Goal: Register for event/course

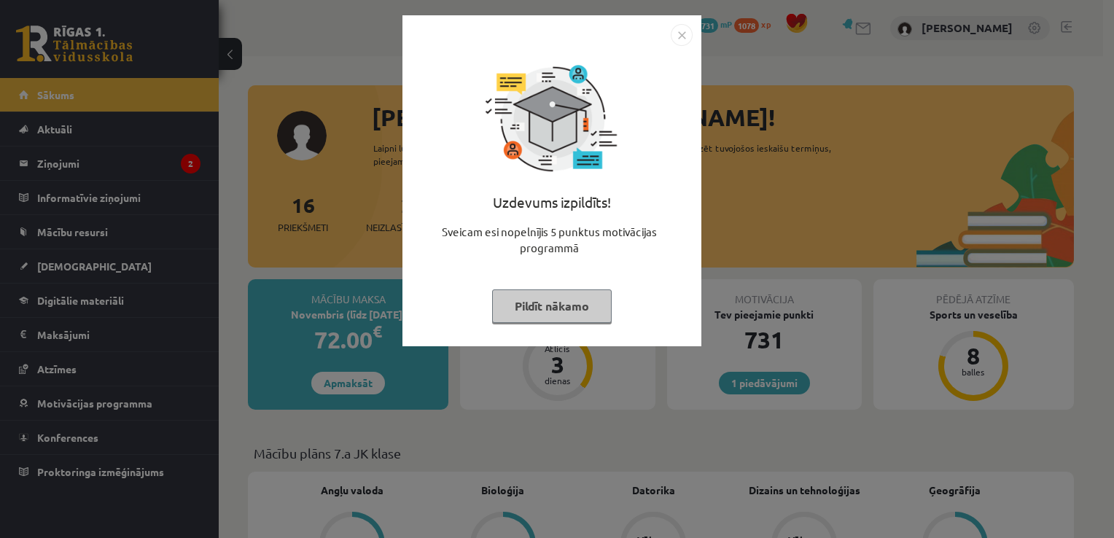
click at [531, 304] on button "Pildīt nākamo" at bounding box center [552, 306] width 120 height 34
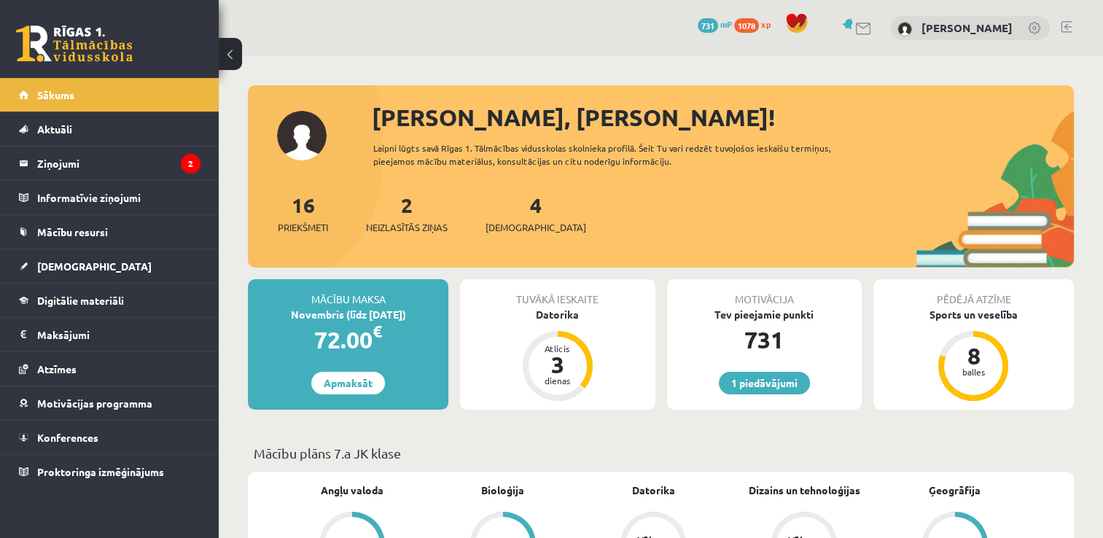
click at [407, 218] on div "2 Neizlasītās ziņas" at bounding box center [407, 212] width 82 height 45
click at [407, 225] on span "Neizlasītās ziņas" at bounding box center [407, 227] width 82 height 15
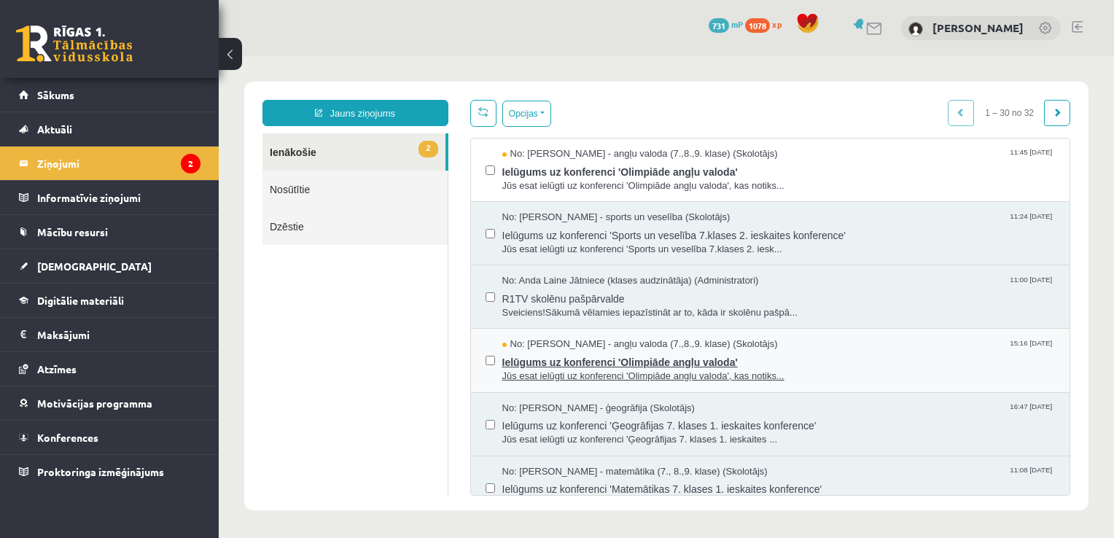
click at [706, 370] on span "Jūs esat ielūgti uz konferenci 'Olimpiāde angļu valoda', kas notiks..." at bounding box center [778, 377] width 553 height 14
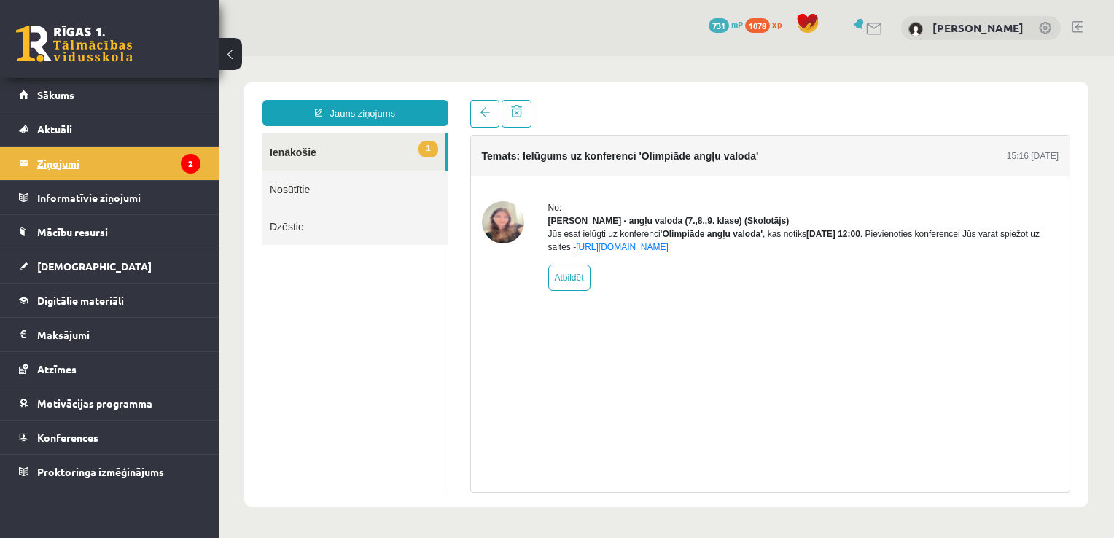
click at [82, 152] on legend "Ziņojumi 2" at bounding box center [118, 164] width 163 height 34
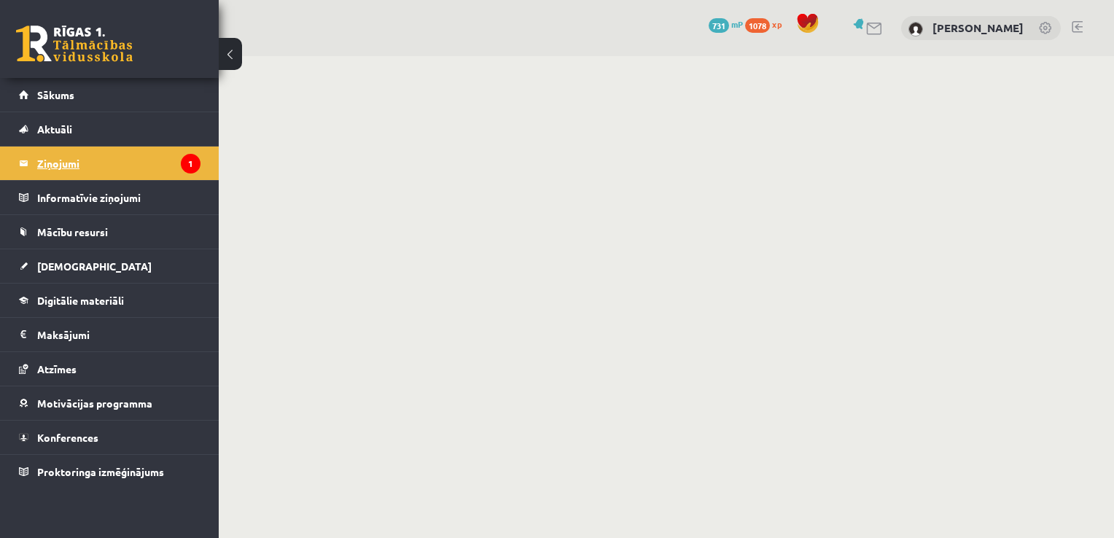
click at [69, 162] on legend "Ziņojumi 1" at bounding box center [118, 164] width 163 height 34
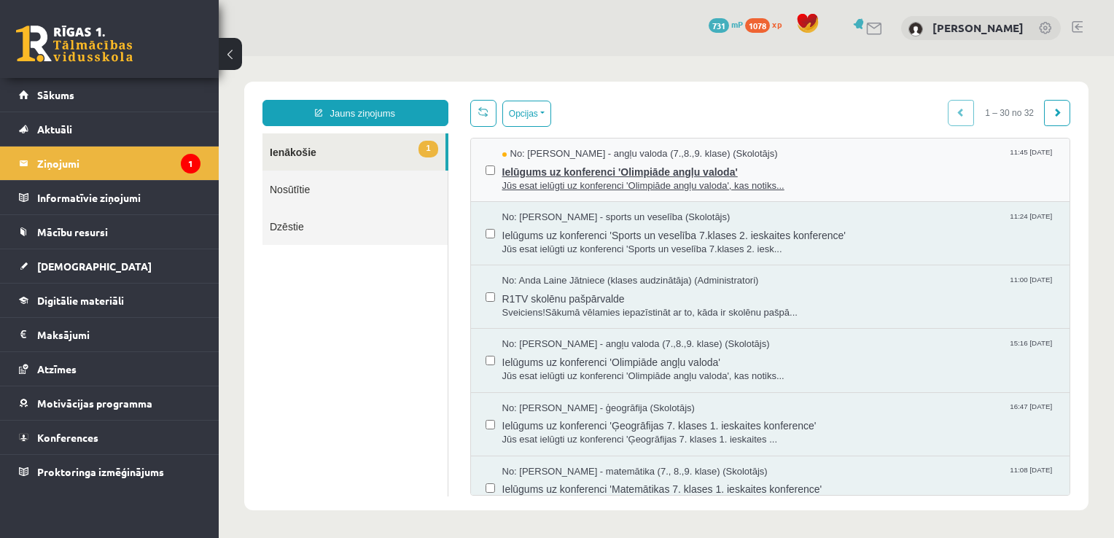
click at [569, 187] on span "Jūs esat ielūgti uz konferenci 'Olimpiāde angļu valoda', kas notiks..." at bounding box center [778, 186] width 553 height 14
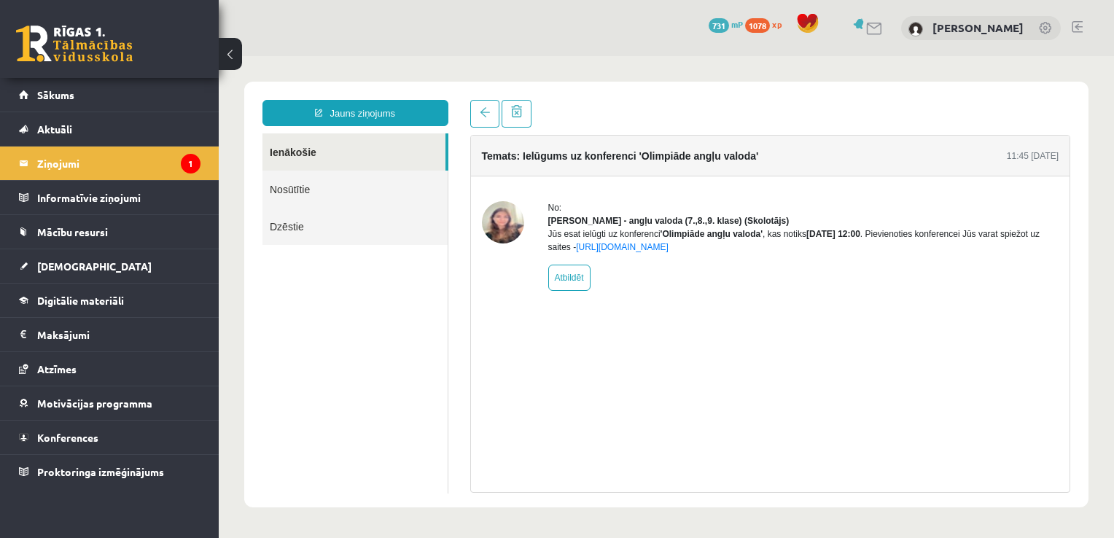
click at [666, 442] on div "Temats: Ielūgums uz konferenci 'Olimpiāde angļu valoda' 11:45 13/10/2025 No: La…" at bounding box center [770, 314] width 601 height 358
click at [668, 252] on link "[URL][DOMAIN_NAME]" at bounding box center [622, 247] width 93 height 10
click at [656, 252] on link "[URL][DOMAIN_NAME]" at bounding box center [622, 247] width 93 height 10
click at [125, 94] on link "Sākums" at bounding box center [109, 95] width 181 height 34
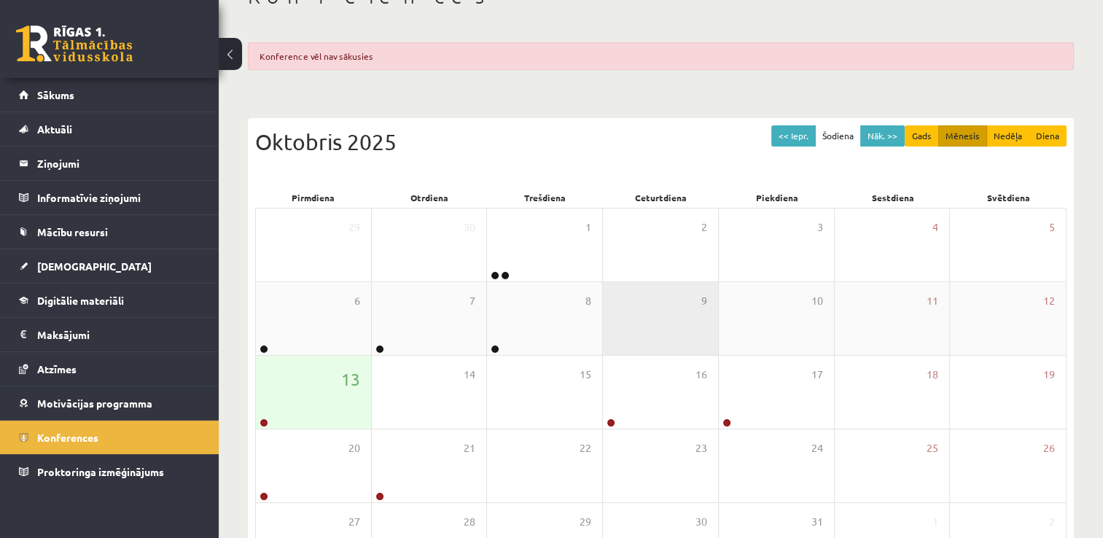
scroll to position [146, 0]
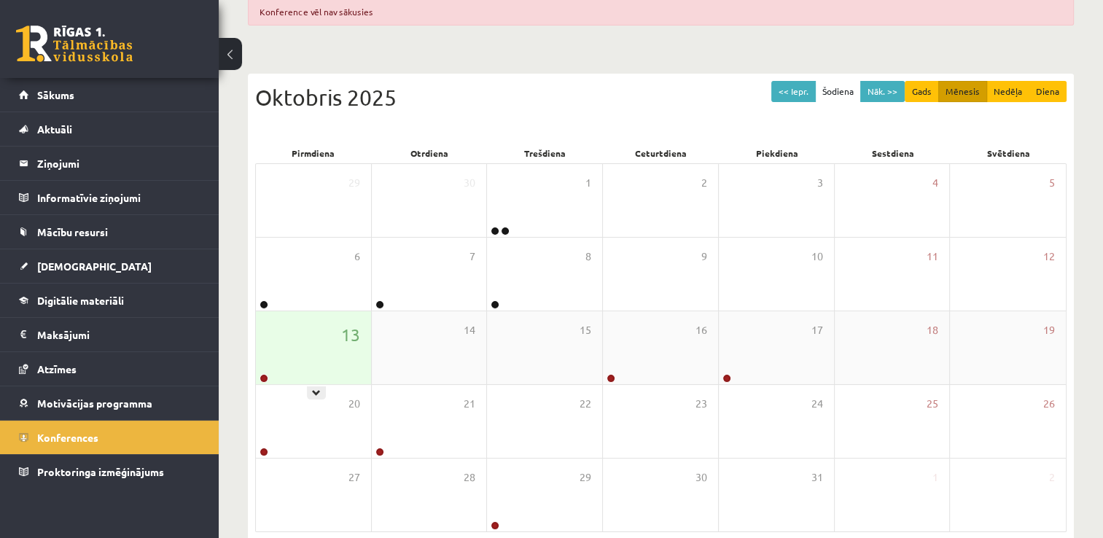
click at [359, 370] on div "13" at bounding box center [313, 347] width 115 height 73
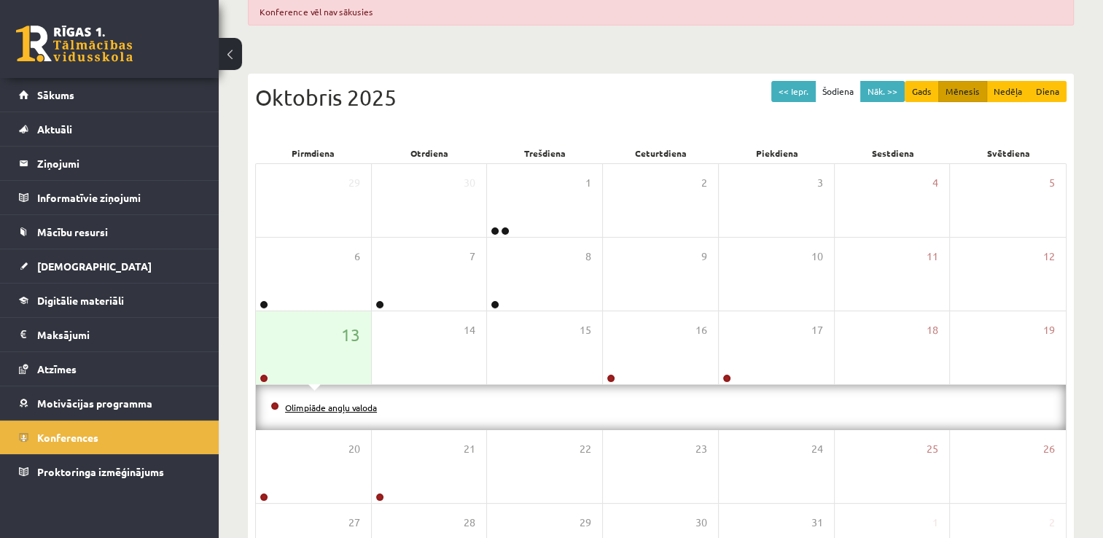
click at [329, 407] on link "Olimpiāde angļu valoda" at bounding box center [331, 408] width 92 height 12
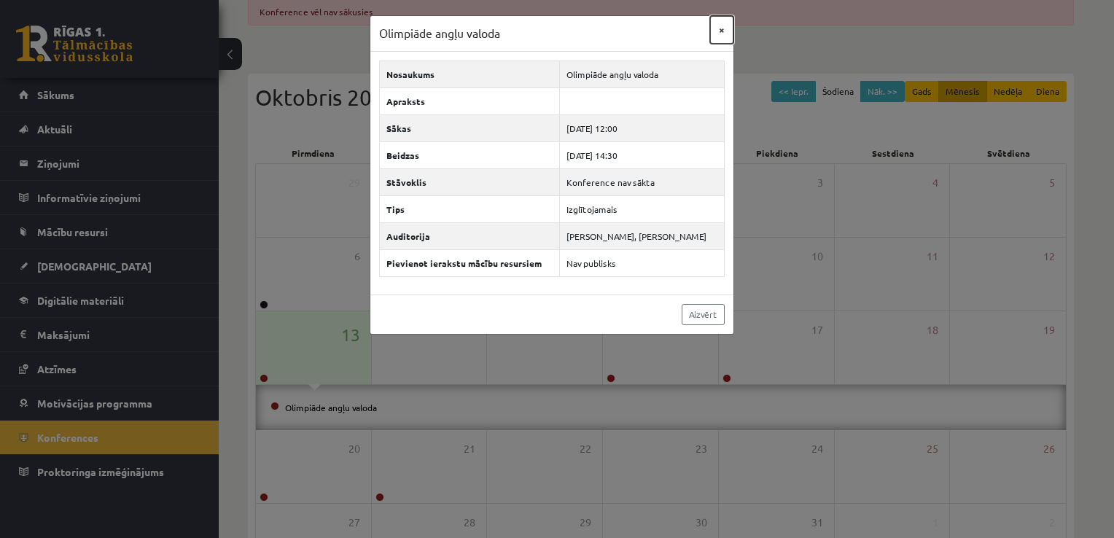
click at [723, 30] on button "×" at bounding box center [721, 30] width 23 height 28
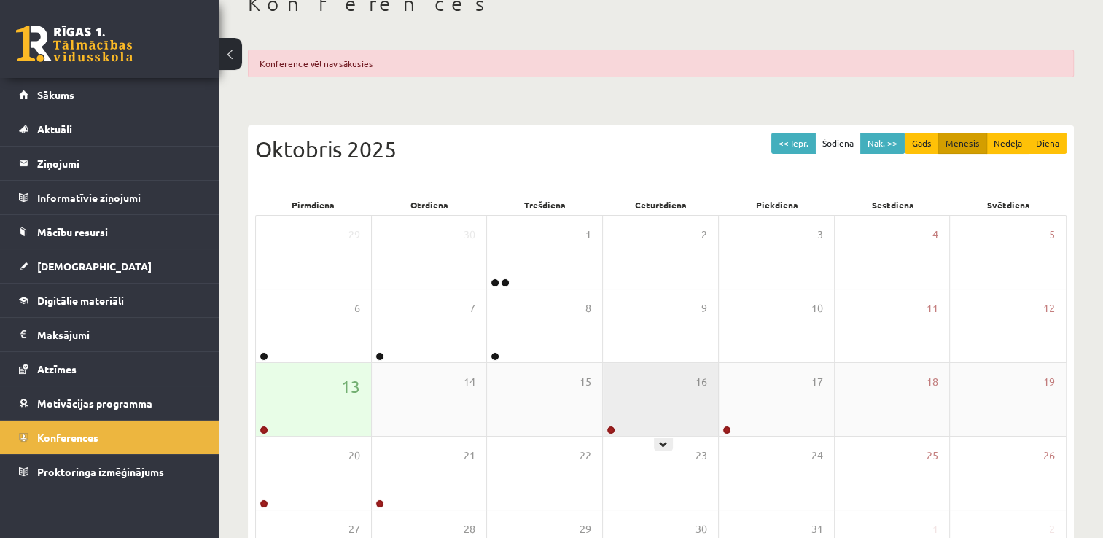
scroll to position [0, 0]
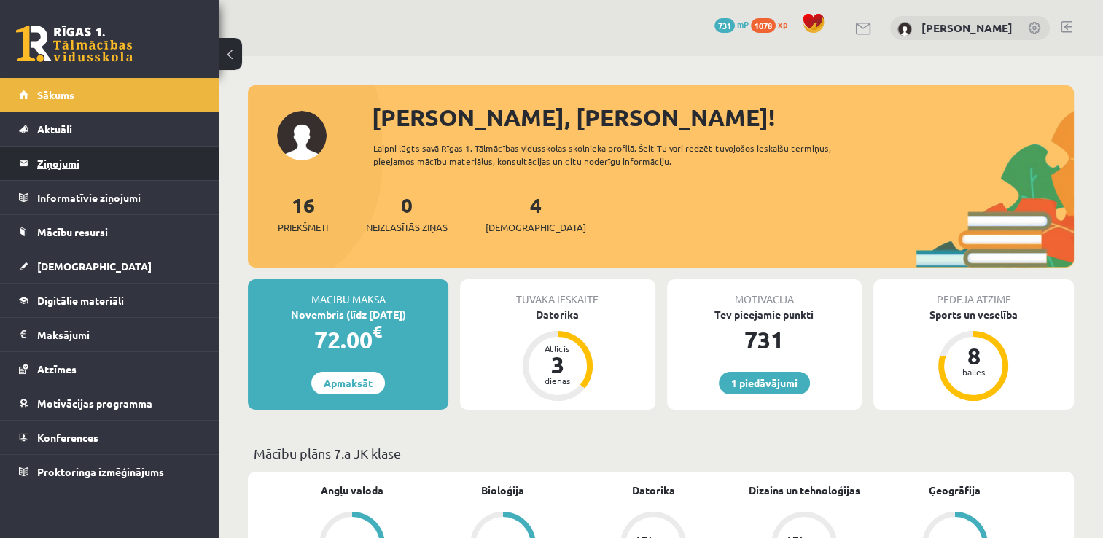
click at [76, 165] on legend "Ziņojumi 0" at bounding box center [118, 164] width 163 height 34
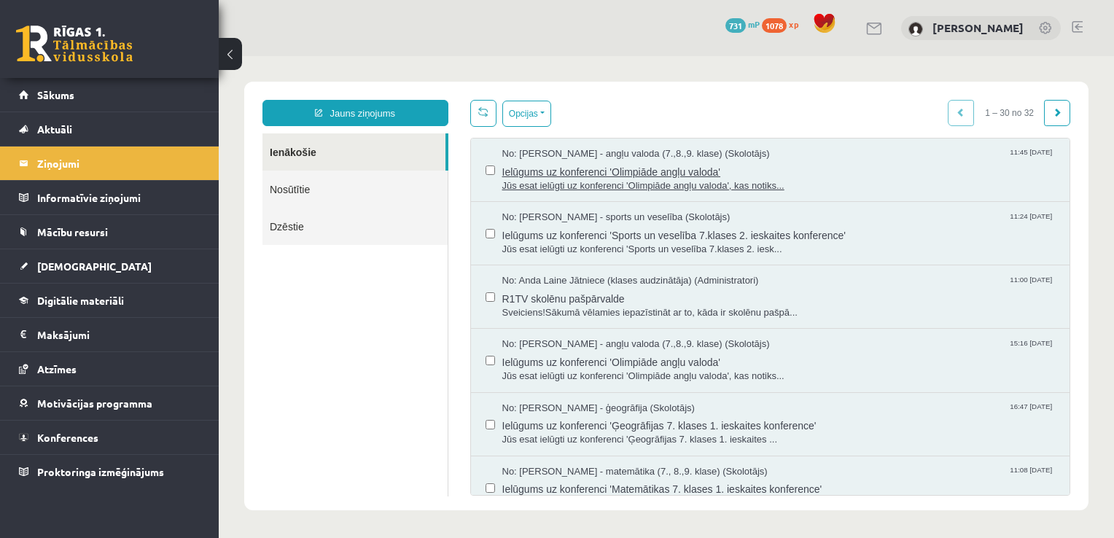
click at [639, 167] on span "Ielūgums uz konferenci 'Olimpiāde angļu valoda'" at bounding box center [778, 170] width 553 height 18
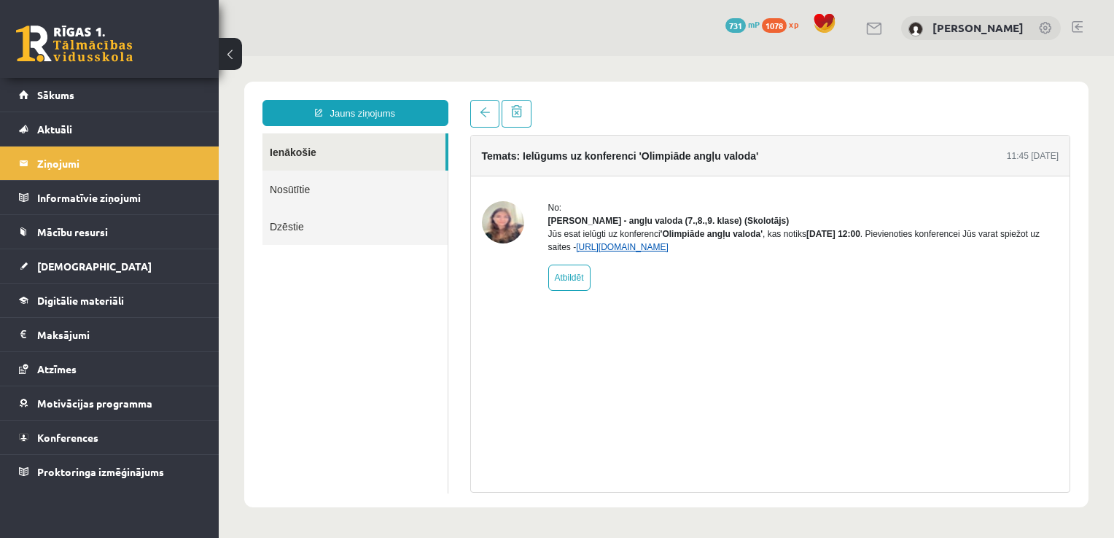
click at [668, 252] on link "https://eskola.r1tv.lv/conferences/5137/join" at bounding box center [622, 247] width 93 height 10
click at [625, 252] on link "https://eskola.r1tv.lv/conferences/5137/join" at bounding box center [622, 247] width 93 height 10
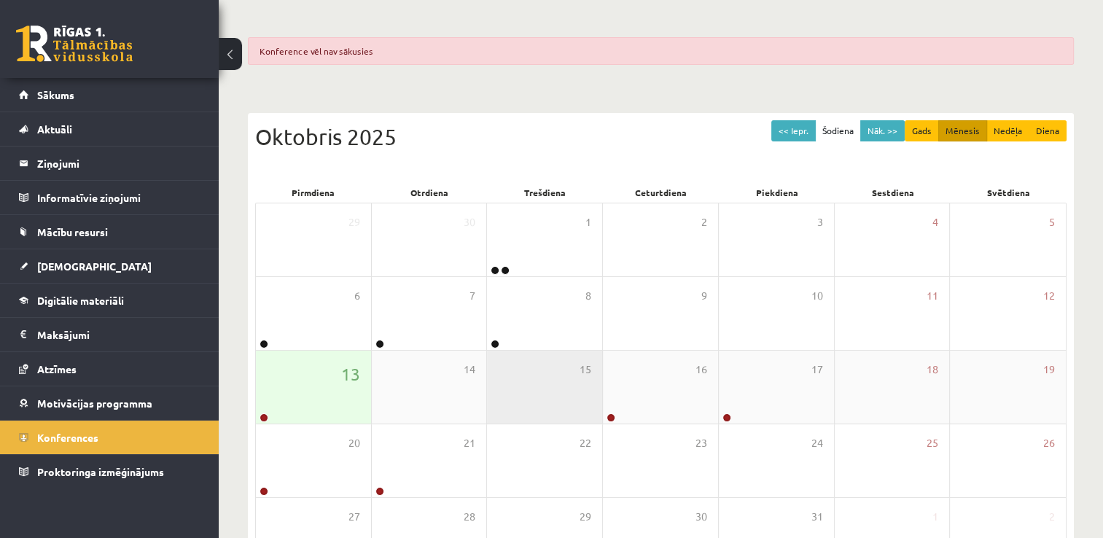
scroll to position [146, 0]
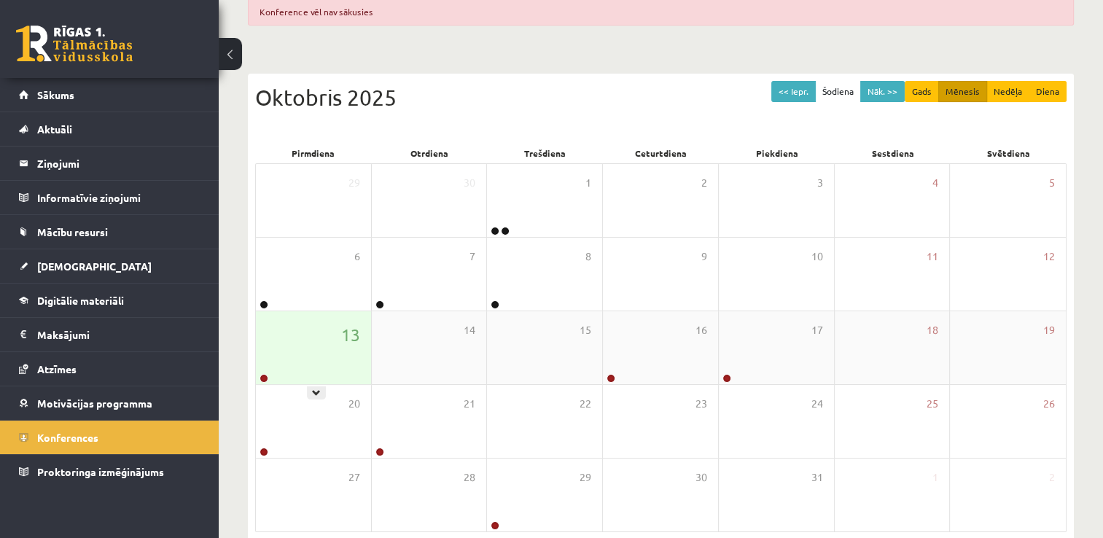
click at [315, 338] on div "13" at bounding box center [313, 347] width 115 height 73
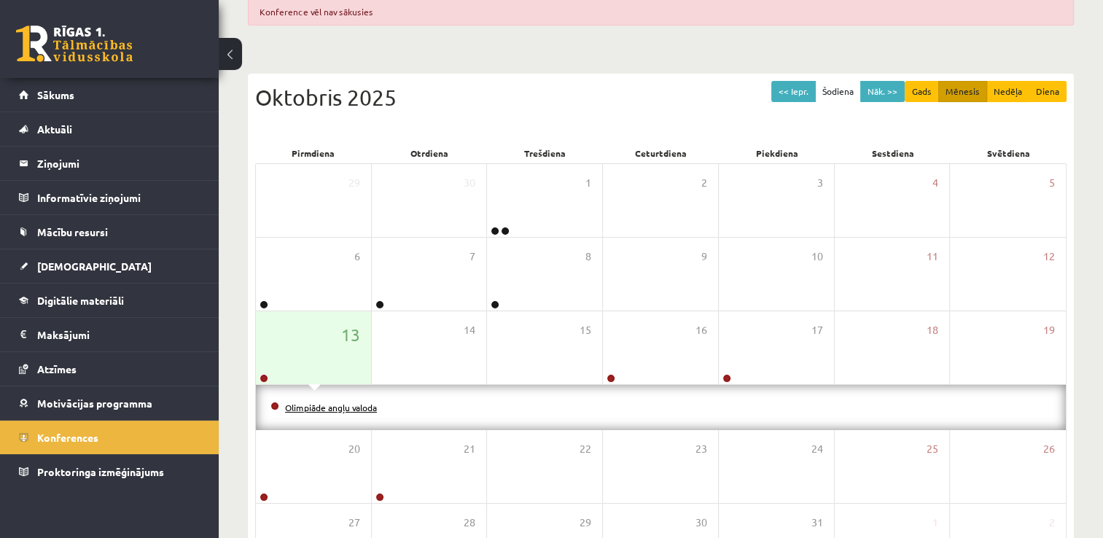
click at [350, 404] on link "Olimpiāde angļu valoda" at bounding box center [331, 408] width 92 height 12
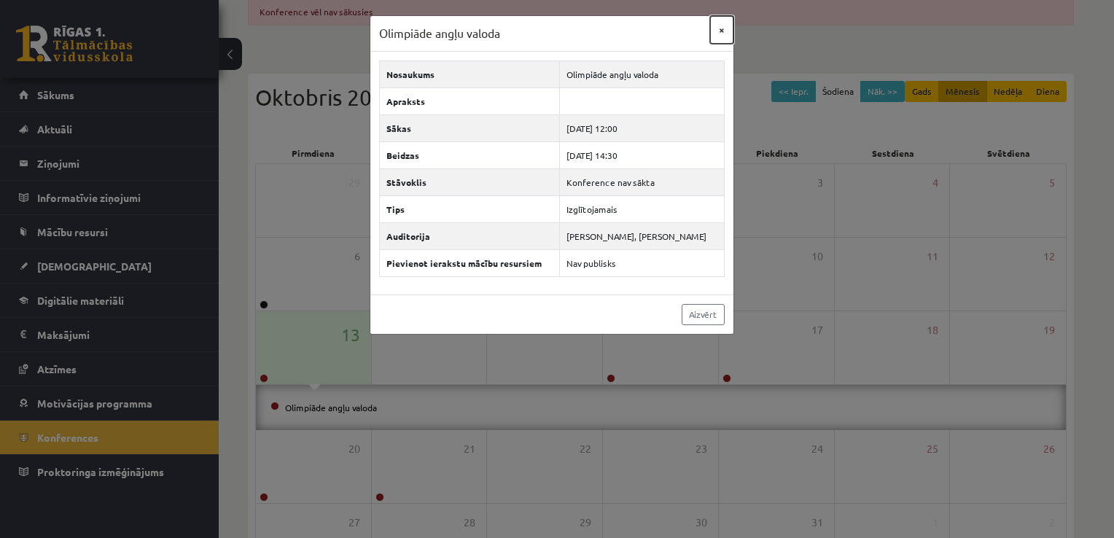
click at [725, 27] on button "×" at bounding box center [721, 30] width 23 height 28
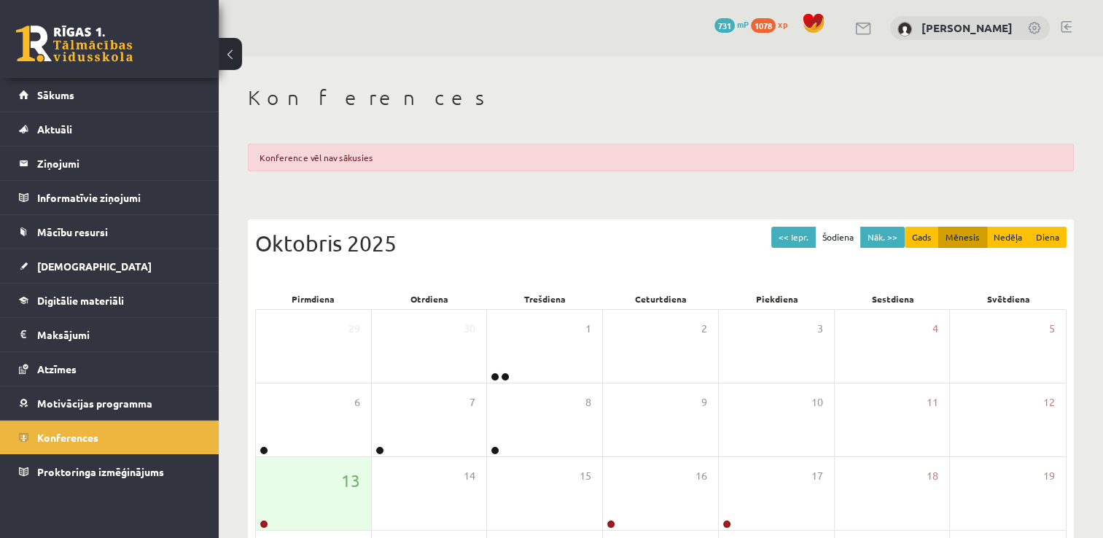
drag, startPoint x: 880, startPoint y: 115, endPoint x: 874, endPoint y: 173, distance: 58.6
click at [874, 173] on div "Konferences Konference vēl nav sākusies << Iepr. Šodiena Nāk. >> Gads Mēnesis N…" at bounding box center [661, 404] width 884 height 697
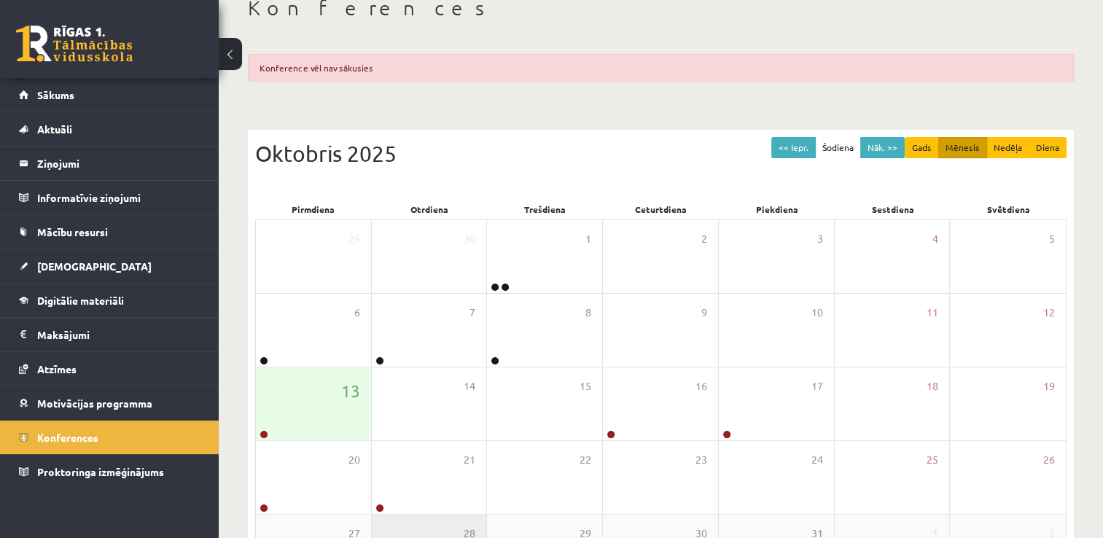
scroll to position [214, 0]
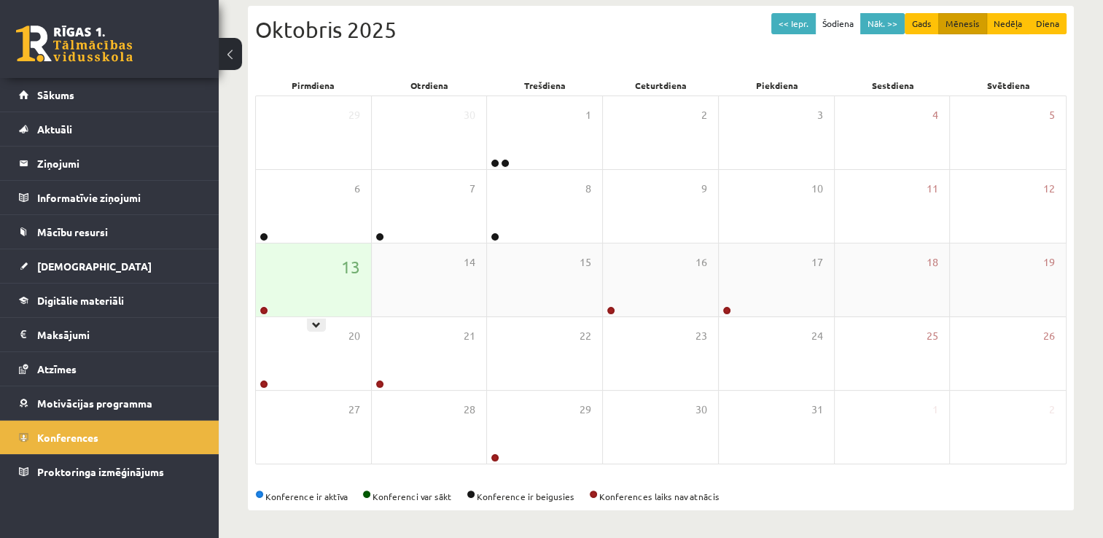
click at [315, 302] on div "13" at bounding box center [313, 279] width 115 height 73
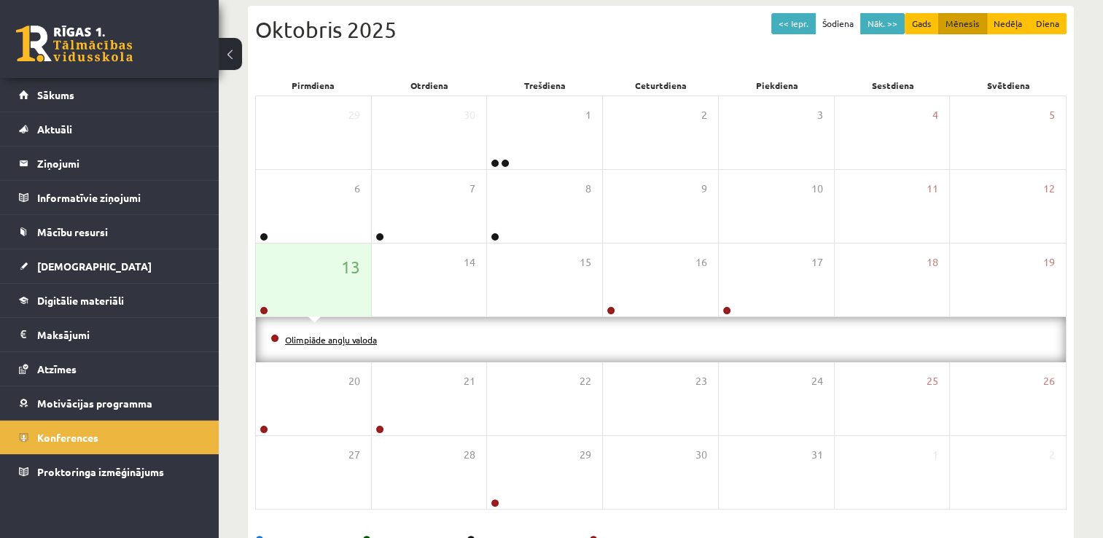
click at [329, 337] on link "Olimpiāde angļu valoda" at bounding box center [331, 340] width 92 height 12
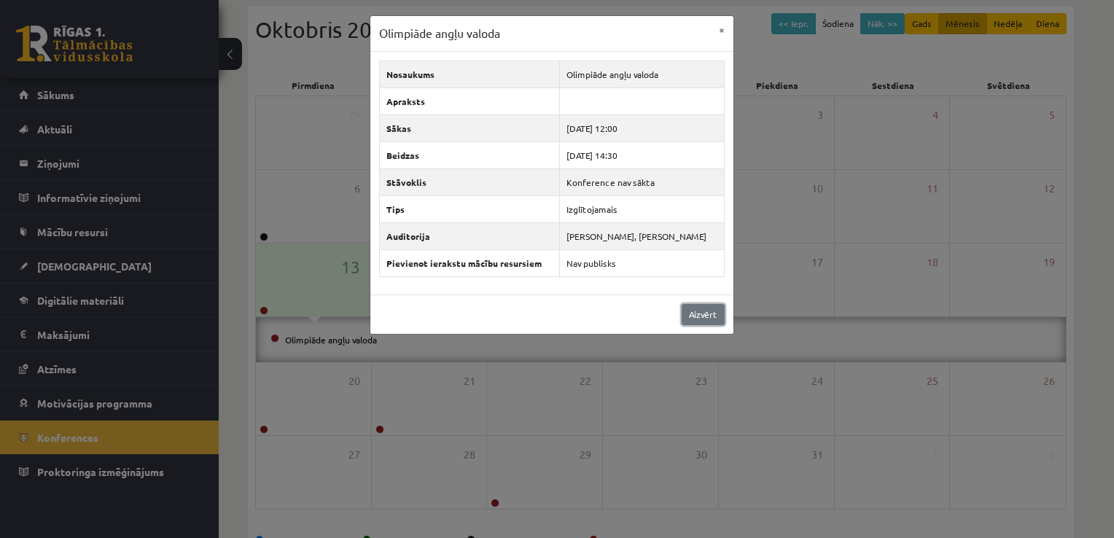
click at [707, 309] on link "Aizvērt" at bounding box center [703, 314] width 43 height 21
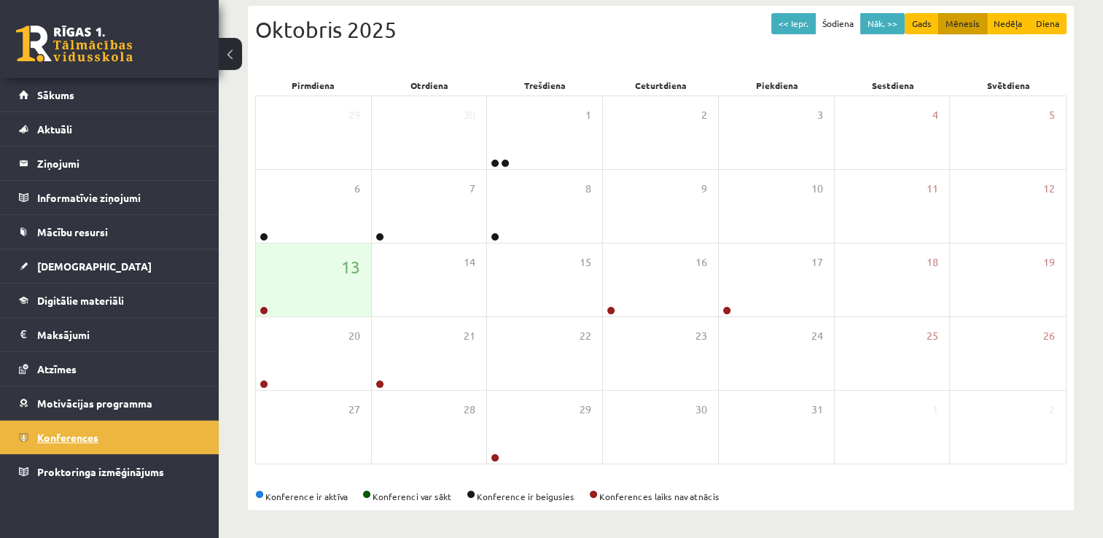
click at [95, 428] on link "Konferences" at bounding box center [109, 438] width 181 height 34
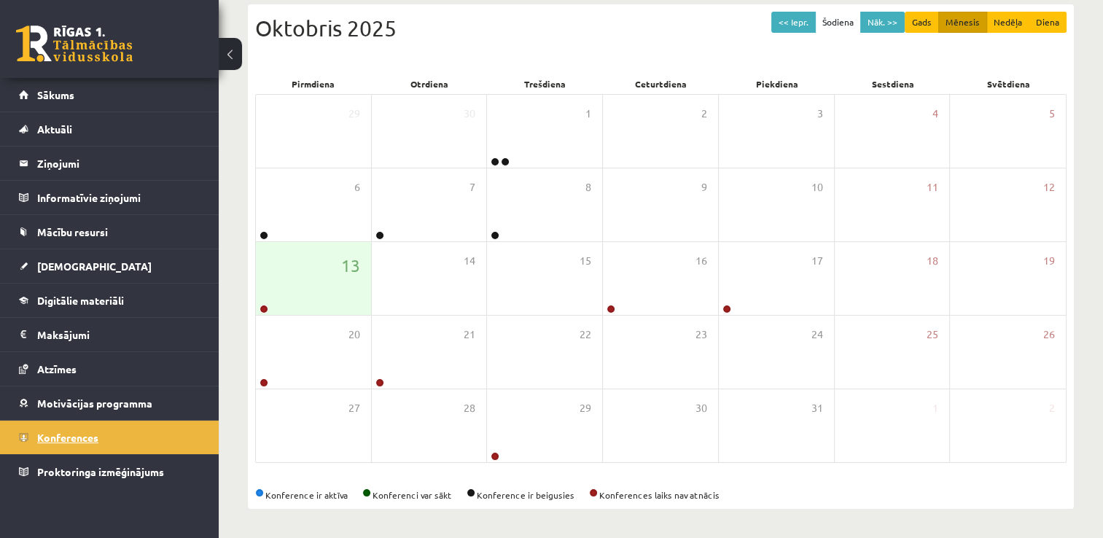
scroll to position [157, 0]
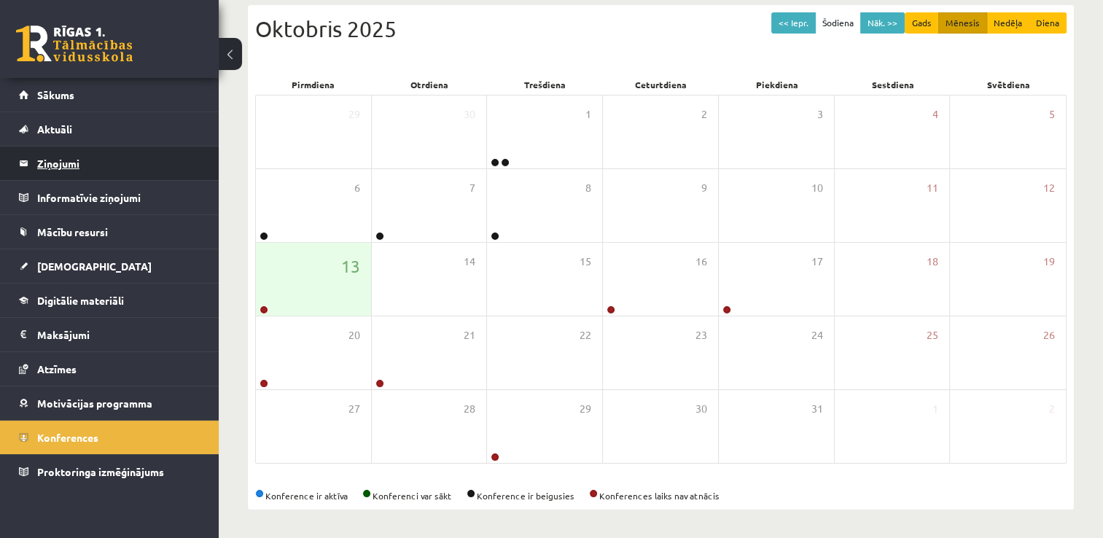
click at [67, 175] on legend "Ziņojumi 0" at bounding box center [118, 164] width 163 height 34
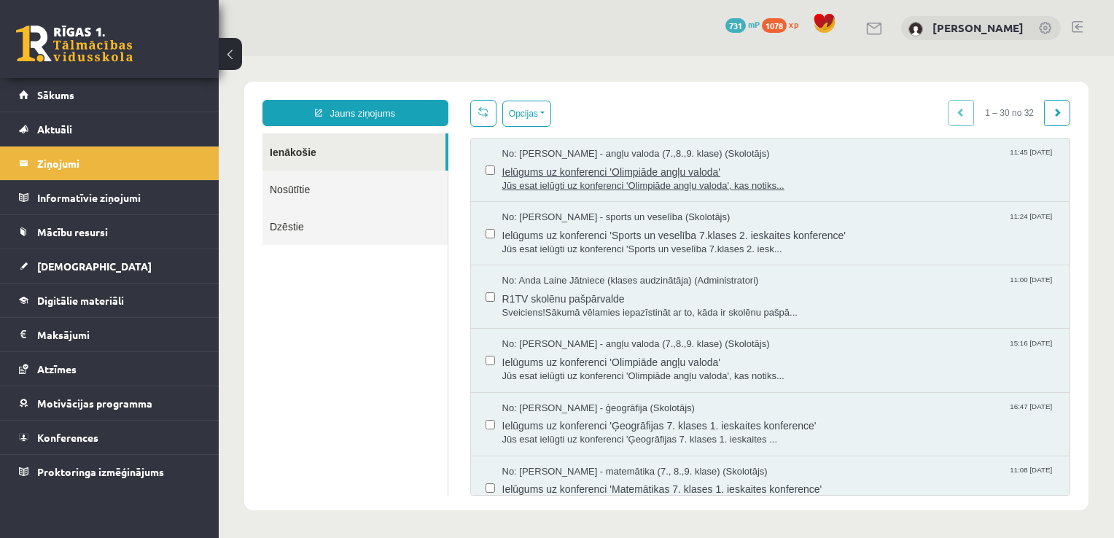
click at [513, 186] on span "Jūs esat ielūgti uz konferenci 'Olimpiāde angļu valoda', kas notiks..." at bounding box center [778, 186] width 553 height 14
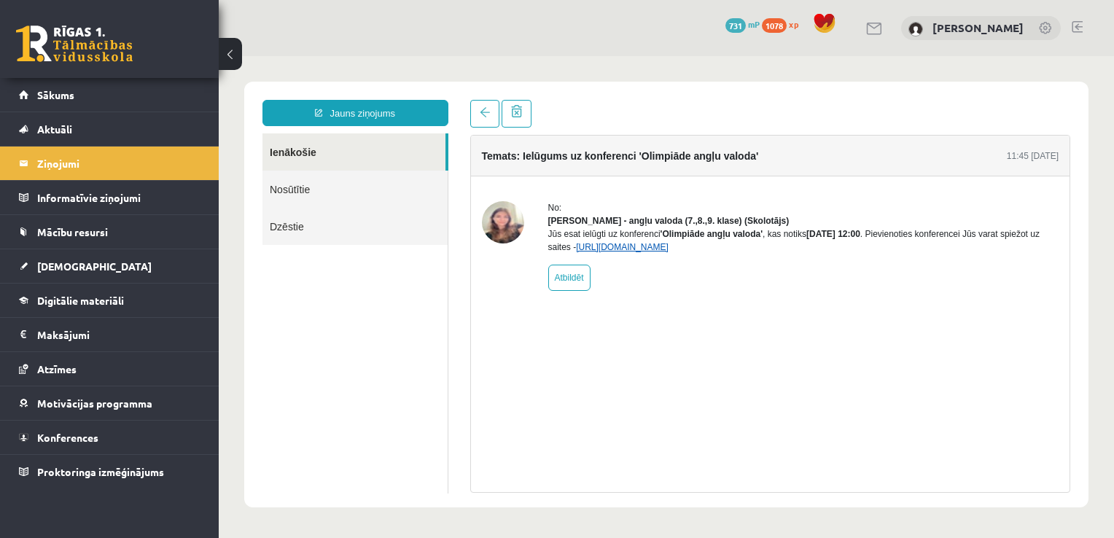
click at [618, 252] on link "[URL][DOMAIN_NAME]" at bounding box center [622, 247] width 93 height 10
